Goal: Task Accomplishment & Management: Manage account settings

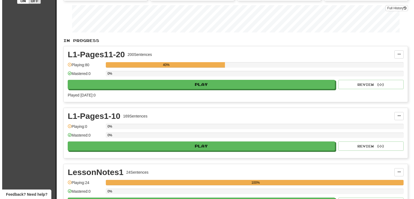
scroll to position [82, 0]
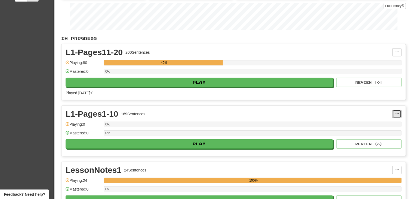
click at [398, 112] on button at bounding box center [396, 114] width 9 height 8
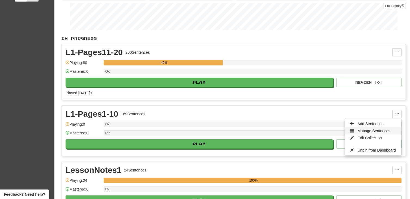
click at [368, 129] on span "Manage Sentences" at bounding box center [373, 130] width 33 height 4
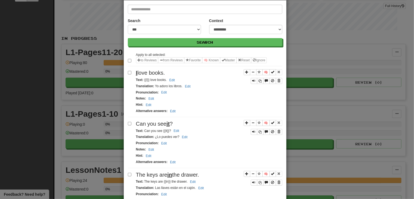
scroll to position [0, 0]
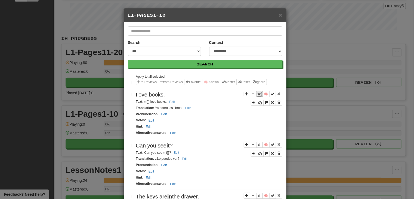
click at [258, 93] on span "Sentence controls" at bounding box center [259, 93] width 3 height 3
click at [258, 143] on span "Sentence controls" at bounding box center [259, 144] width 3 height 3
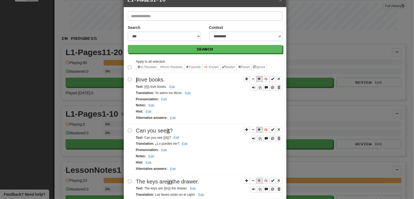
scroll to position [27, 0]
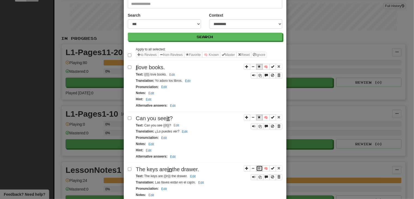
click at [258, 166] on span "Sentence controls" at bounding box center [259, 167] width 3 height 3
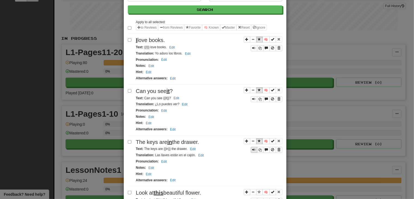
scroll to position [82, 0]
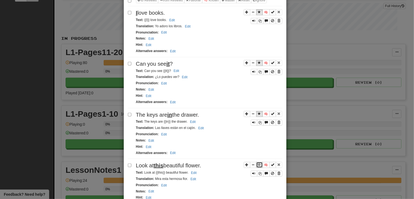
click at [258, 163] on span "Sentence controls" at bounding box center [259, 164] width 3 height 3
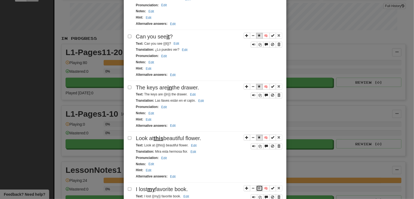
click at [258, 186] on span "Sentence controls" at bounding box center [259, 187] width 3 height 3
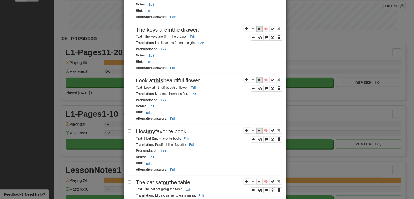
scroll to position [164, 0]
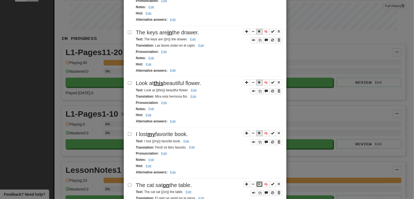
click at [258, 182] on span "Sentence controls" at bounding box center [259, 183] width 3 height 3
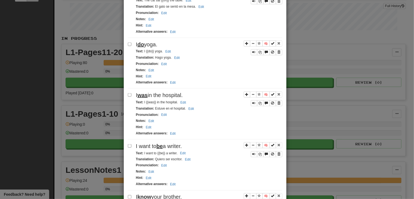
scroll to position [360, 0]
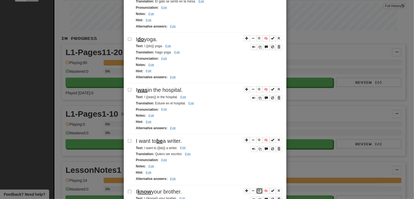
click at [258, 189] on span "Sentence controls" at bounding box center [259, 190] width 3 height 3
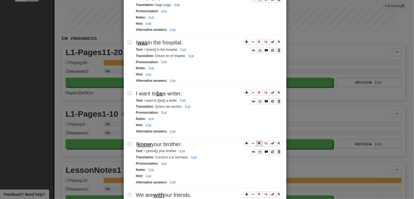
scroll to position [410, 0]
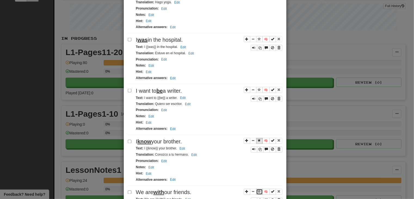
click at [259, 190] on span "Sentence controls" at bounding box center [259, 191] width 3 height 3
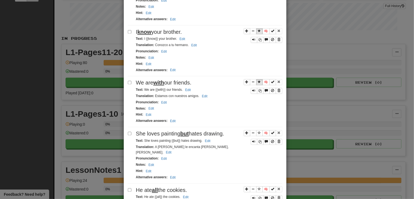
scroll to position [524, 0]
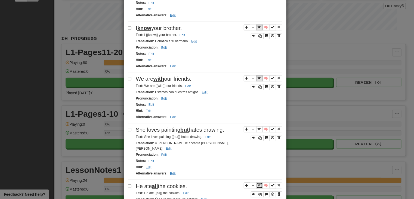
click at [258, 183] on span "Sentence controls" at bounding box center [259, 184] width 3 height 3
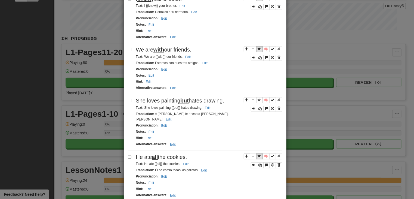
scroll to position [560, 0]
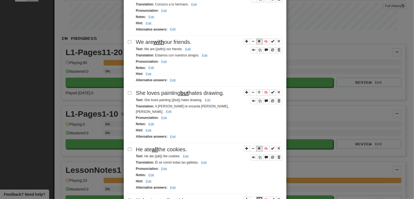
click at [258, 197] on span "Sentence controls" at bounding box center [259, 198] width 3 height 3
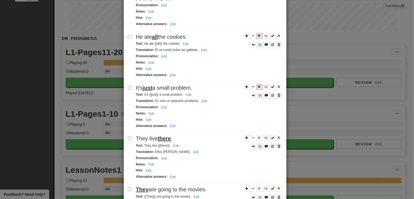
scroll to position [678, 0]
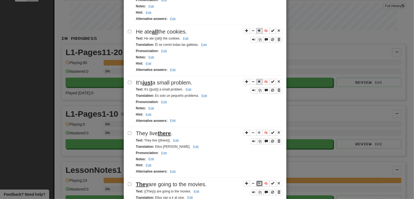
click at [258, 181] on span "Sentence controls" at bounding box center [259, 182] width 3 height 3
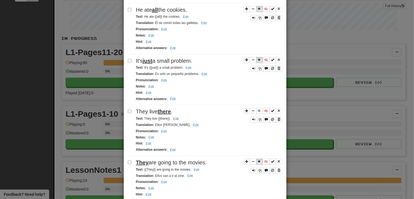
scroll to position [706, 0]
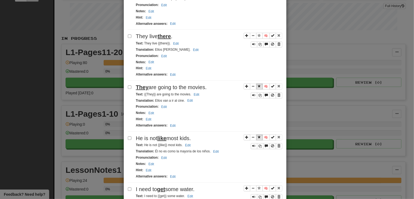
scroll to position [780, 0]
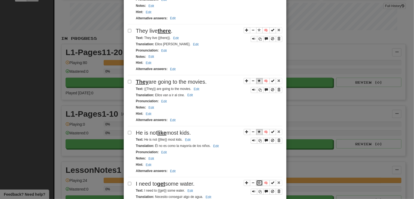
click at [258, 181] on span "Sentence controls" at bounding box center [259, 182] width 3 height 3
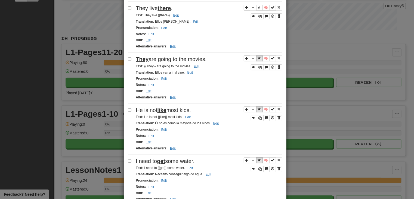
scroll to position [804, 0]
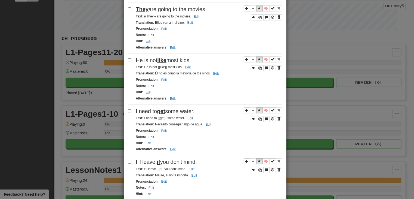
scroll to position [854, 0]
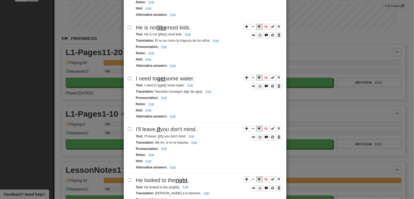
scroll to position [916, 0]
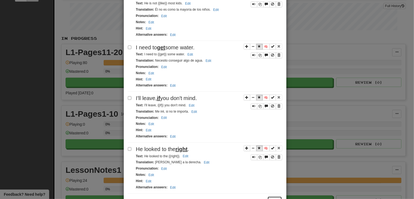
click at [275, 196] on button "Next" at bounding box center [274, 200] width 15 height 9
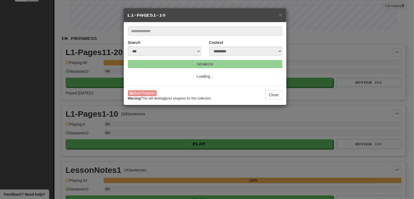
select select "*"
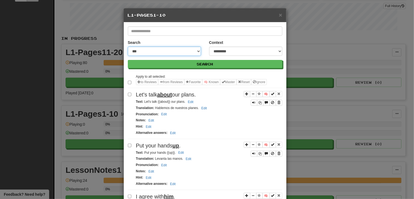
click at [195, 50] on select "**********" at bounding box center [164, 51] width 73 height 9
click at [128, 47] on select "**********" at bounding box center [164, 51] width 73 height 9
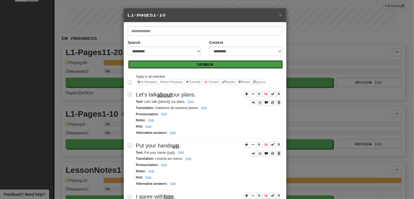
click at [192, 62] on button "Search" at bounding box center [205, 64] width 154 height 8
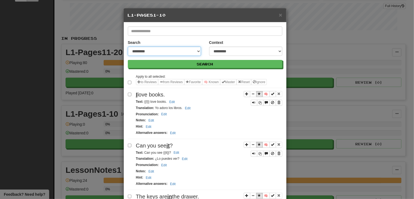
click at [197, 50] on select "**********" at bounding box center [164, 51] width 73 height 9
select select "***"
click at [128, 47] on select "**********" at bounding box center [164, 51] width 73 height 9
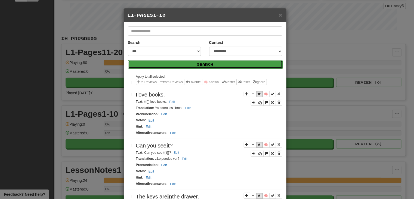
click at [202, 62] on button "Search" at bounding box center [205, 64] width 154 height 8
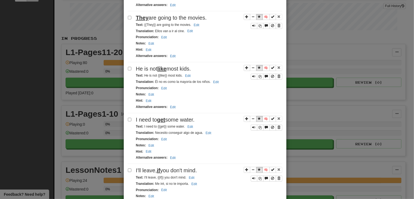
scroll to position [922, 0]
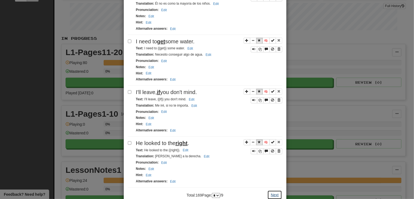
click at [271, 190] on button "Next" at bounding box center [274, 194] width 15 height 9
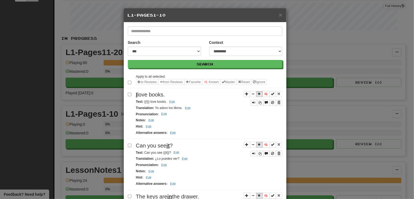
select select "*"
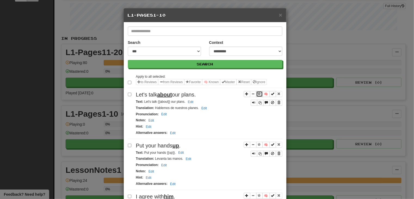
click at [258, 92] on span "Sentence controls" at bounding box center [259, 93] width 3 height 3
drag, startPoint x: 153, startPoint y: 106, endPoint x: 168, endPoint y: 107, distance: 14.2
click at [168, 107] on small "Translation : Hablemos de nuestros planes. Edit" at bounding box center [172, 108] width 73 height 4
copy small "Hablemos"
click at [258, 143] on span "Sentence controls" at bounding box center [259, 144] width 3 height 3
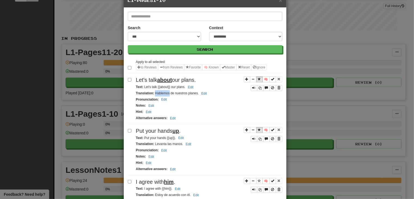
scroll to position [23, 0]
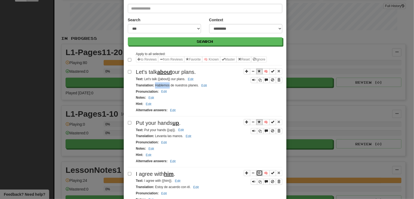
click at [258, 171] on span "Sentence controls" at bounding box center [259, 172] width 3 height 3
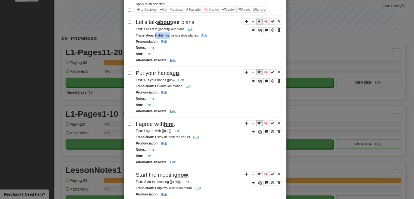
scroll to position [80, 0]
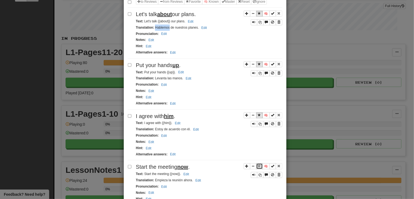
click at [258, 164] on span "Sentence controls" at bounding box center [259, 165] width 3 height 3
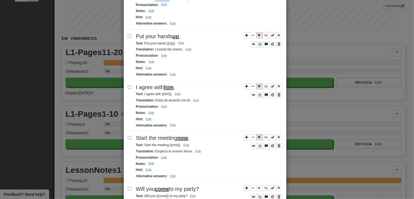
scroll to position [112, 0]
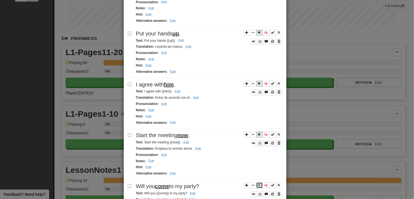
click at [258, 183] on span "Sentence controls" at bounding box center [259, 184] width 3 height 3
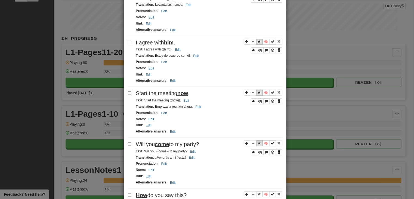
scroll to position [162, 0]
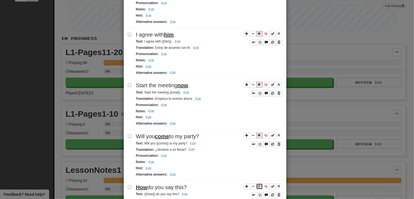
click at [258, 184] on span "Sentence controls" at bounding box center [259, 185] width 3 height 3
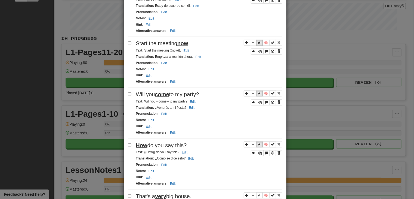
scroll to position [215, 0]
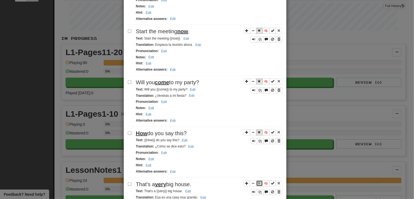
click at [258, 181] on span "Sentence controls" at bounding box center [259, 182] width 3 height 3
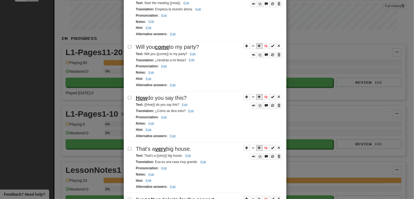
scroll to position [259, 0]
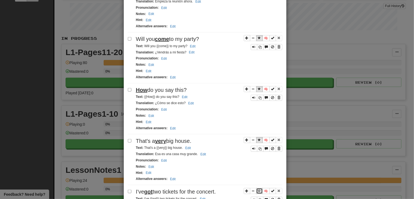
click at [258, 189] on span "Sentence controls" at bounding box center [259, 190] width 3 height 3
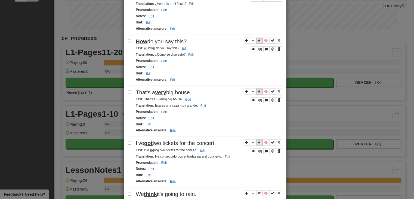
scroll to position [308, 0]
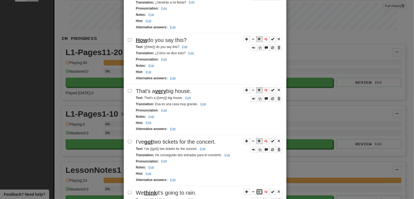
click at [258, 190] on span "Sentence controls" at bounding box center [259, 191] width 3 height 3
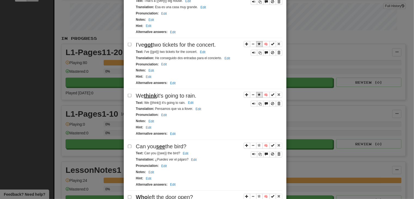
scroll to position [407, 0]
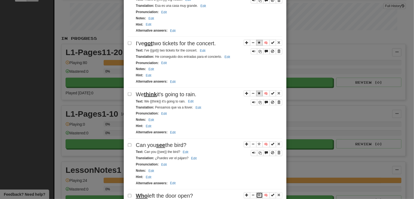
click at [258, 193] on span "Sentence controls" at bounding box center [259, 194] width 3 height 3
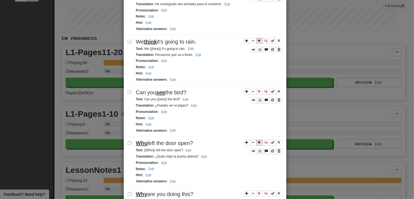
scroll to position [456, 0]
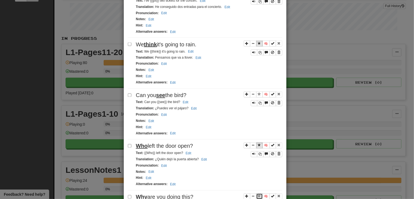
click at [258, 194] on span "Sentence controls" at bounding box center [259, 195] width 3 height 3
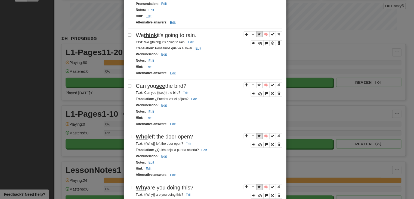
scroll to position [493, 0]
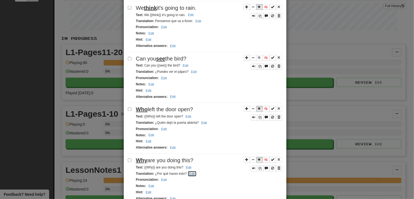
click at [189, 171] on button "Edit" at bounding box center [192, 174] width 9 height 6
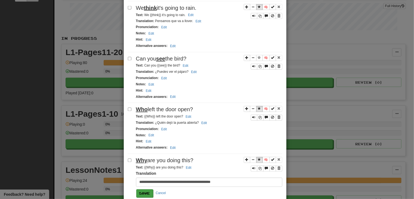
type input "**********"
click at [142, 189] on button "Save" at bounding box center [144, 193] width 17 height 8
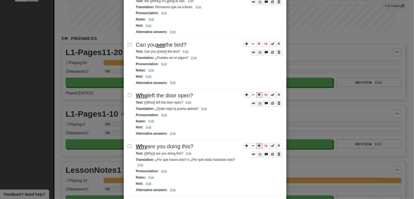
scroll to position [515, 0]
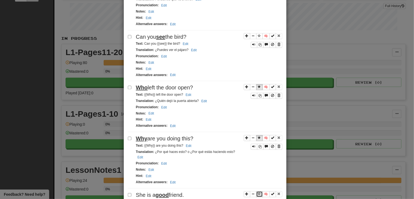
click at [258, 192] on span "Sentence controls" at bounding box center [259, 193] width 3 height 3
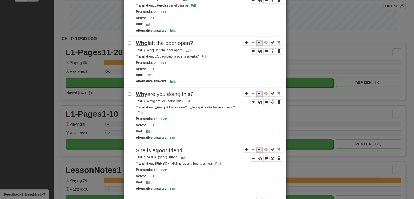
scroll to position [561, 0]
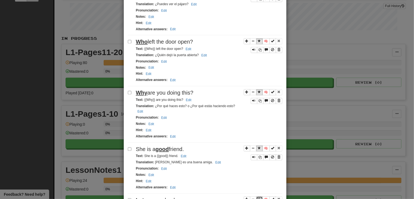
click at [258, 197] on span "Sentence controls" at bounding box center [259, 198] width 3 height 3
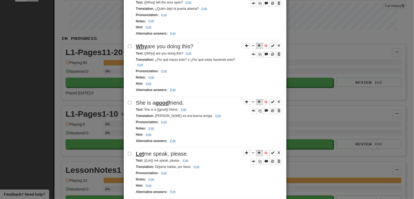
scroll to position [611, 0]
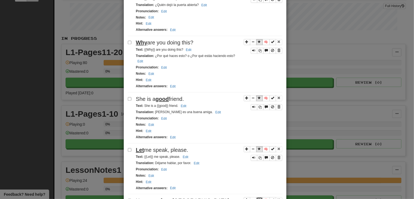
click at [258, 198] on span "Sentence controls" at bounding box center [259, 199] width 3 height 3
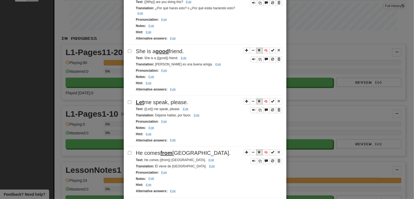
scroll to position [662, 0]
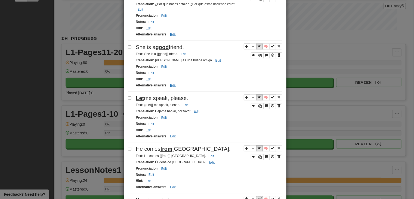
click at [258, 197] on span "Sentence controls" at bounding box center [259, 198] width 3 height 3
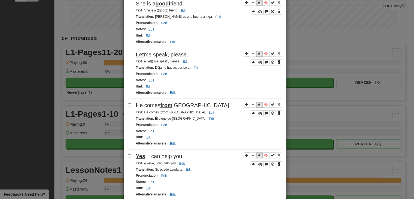
scroll to position [714, 0]
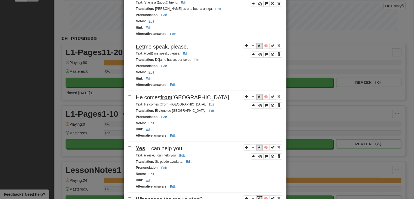
click at [258, 196] on span "Sentence controls" at bounding box center [259, 197] width 3 height 3
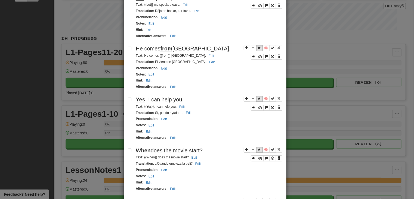
scroll to position [758, 0]
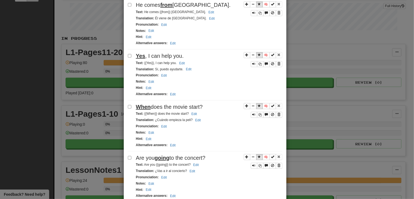
scroll to position [812, 0]
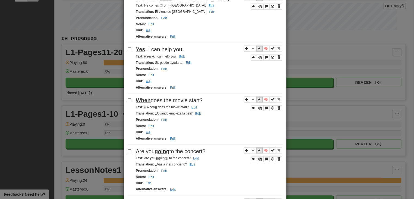
click at [258, 198] on span "Sentence controls" at bounding box center [259, 200] width 3 height 3
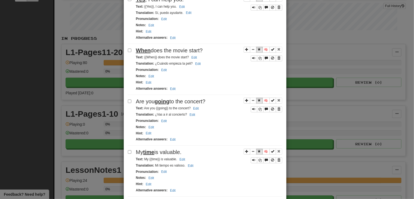
scroll to position [869, 0]
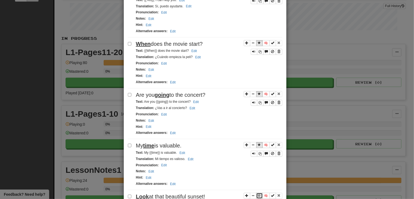
click at [258, 193] on span "Sentence controls" at bounding box center [259, 194] width 3 height 3
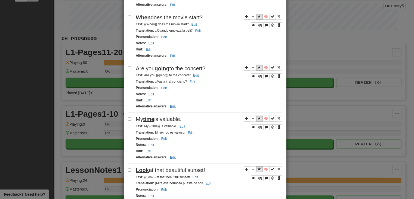
scroll to position [928, 0]
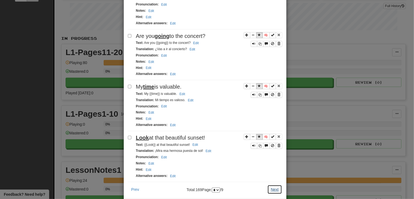
click at [269, 184] on button "Next" at bounding box center [274, 188] width 15 height 9
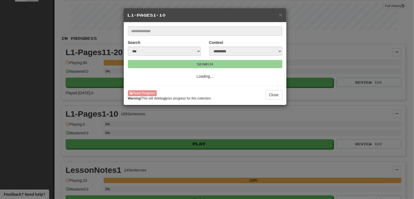
select select "*"
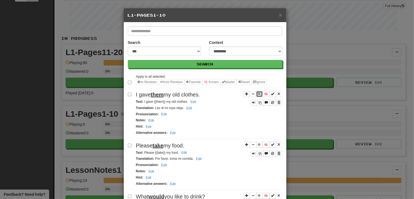
click at [258, 92] on span "Sentence controls" at bounding box center [259, 93] width 3 height 3
click at [258, 143] on span "Sentence controls" at bounding box center [259, 144] width 3 height 3
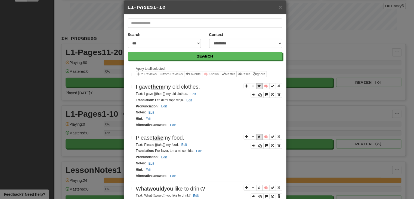
scroll to position [12, 0]
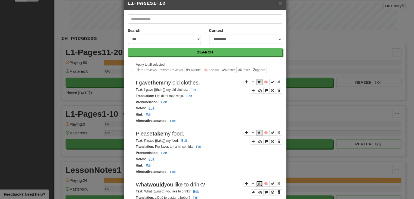
click at [258, 181] on span "Sentence controls" at bounding box center [259, 182] width 3 height 3
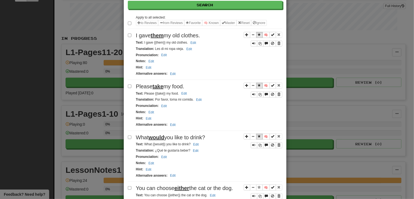
scroll to position [62, 0]
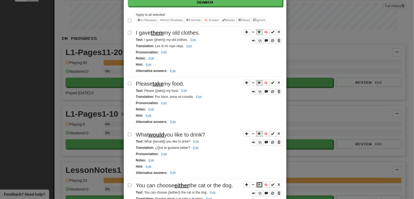
click at [256, 181] on button "Sentence controls" at bounding box center [259, 184] width 7 height 6
